Goal: Task Accomplishment & Management: Use online tool/utility

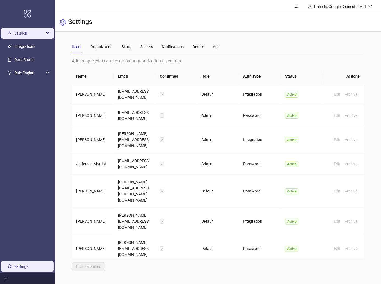
click at [36, 34] on span "Launch" at bounding box center [29, 33] width 30 height 11
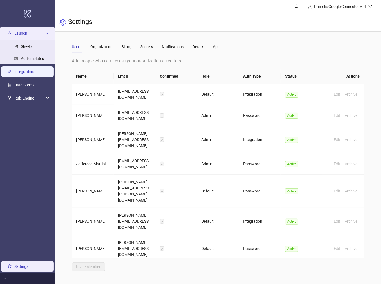
click at [33, 70] on link "Integrations" at bounding box center [24, 72] width 21 height 4
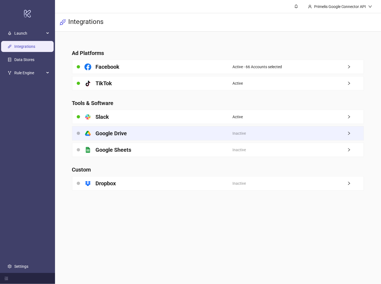
click at [129, 134] on div "platform/google_drive Google Drive" at bounding box center [152, 133] width 160 height 14
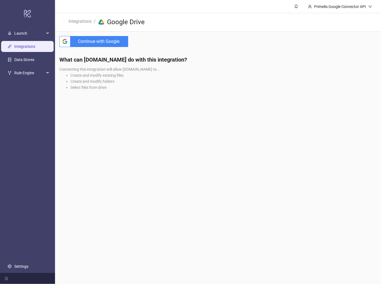
click at [98, 38] on span "Continue with Google" at bounding box center [101, 41] width 56 height 11
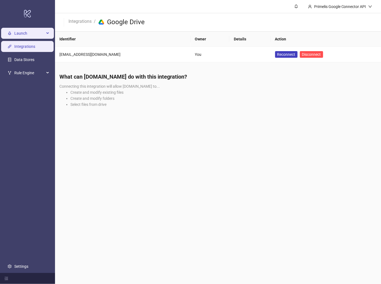
click at [42, 30] on span "Launch" at bounding box center [29, 33] width 30 height 11
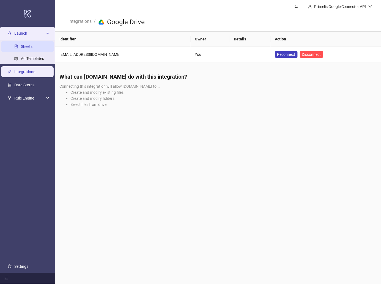
click at [32, 44] on link "Sheets" at bounding box center [27, 46] width 12 height 4
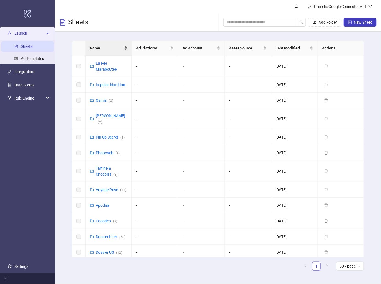
click at [114, 49] on span "Name" at bounding box center [106, 48] width 33 height 6
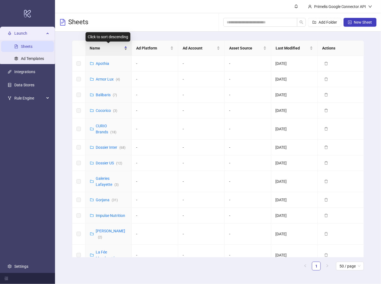
click at [114, 46] on span "Name" at bounding box center [106, 48] width 33 height 6
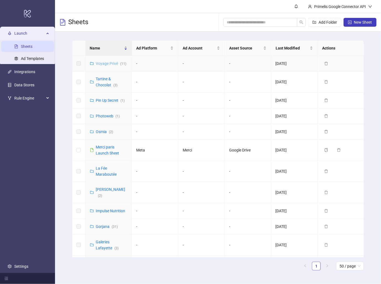
click at [108, 63] on link "Voyage Privé ( 11 )" at bounding box center [111, 63] width 31 height 4
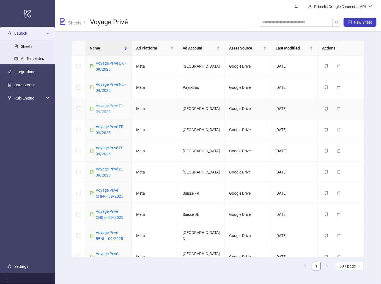
click at [113, 104] on link "Voyage Privé IT - 09/2025" at bounding box center [110, 108] width 28 height 10
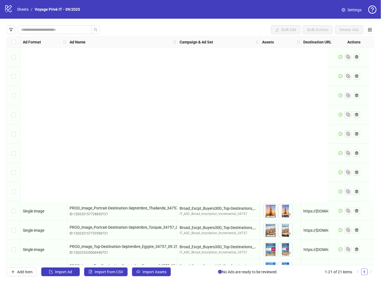
scroll to position [189, 0]
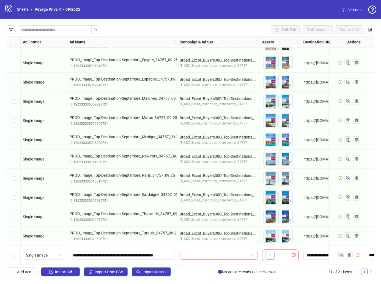
click at [268, 254] on icon "plus" at bounding box center [270, 255] width 4 height 4
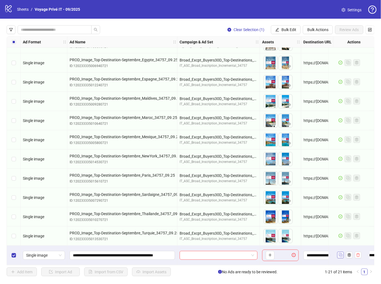
click at [339, 254] on rect "Duplicate" at bounding box center [340, 255] width 3 height 3
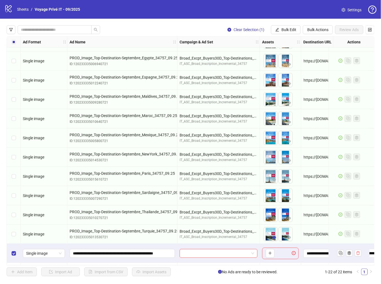
scroll to position [208, 0]
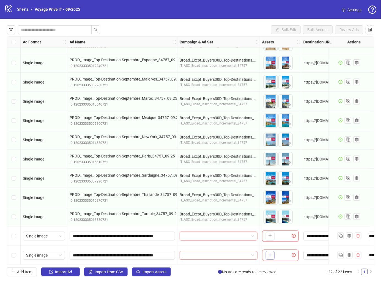
click at [269, 251] on button "button" at bounding box center [269, 255] width 9 height 9
click at [284, 254] on icon "plus" at bounding box center [285, 255] width 4 height 4
